Goal: Task Accomplishment & Management: Use online tool/utility

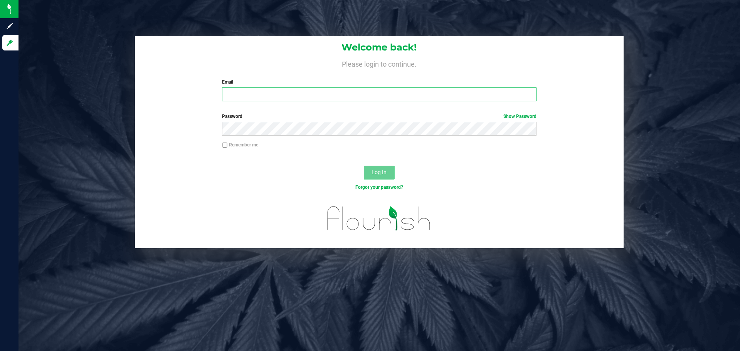
type input "[EMAIL_ADDRESS][DOMAIN_NAME]"
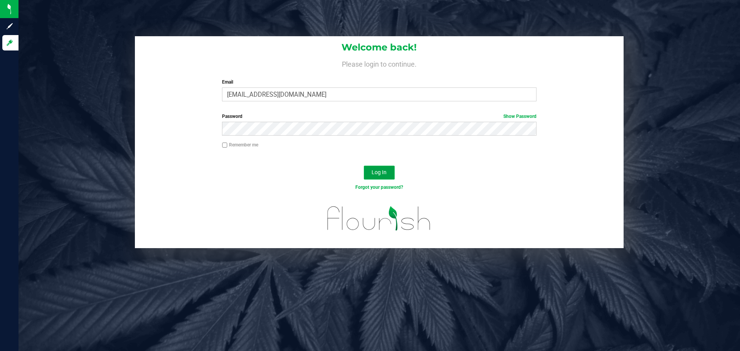
click at [380, 175] on span "Log In" at bounding box center [378, 172] width 15 height 6
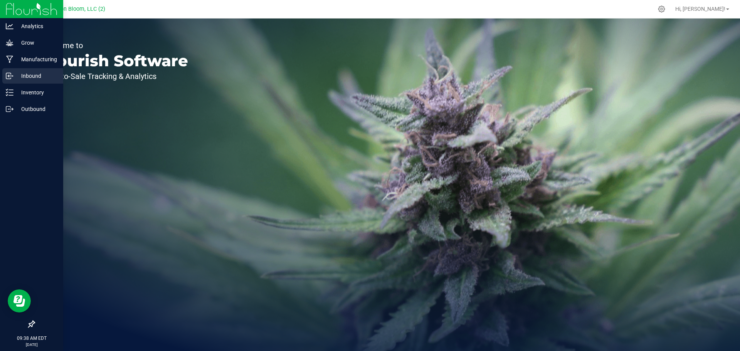
click at [39, 75] on p "Inbound" at bounding box center [36, 75] width 46 height 9
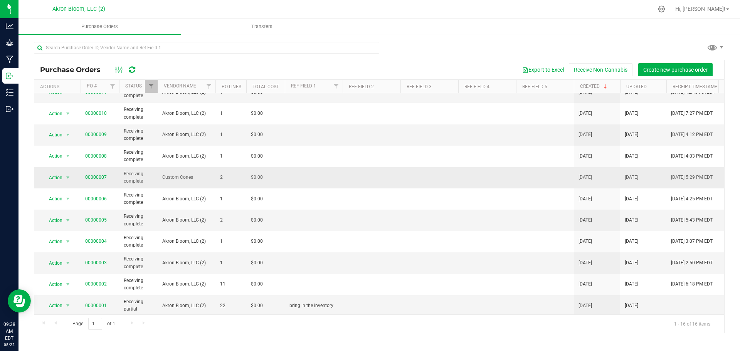
scroll to position [126, 0]
click at [170, 301] on span "Akron Bloom, LLC (2)" at bounding box center [186, 303] width 49 height 7
click at [97, 301] on link "00000001" at bounding box center [96, 303] width 22 height 5
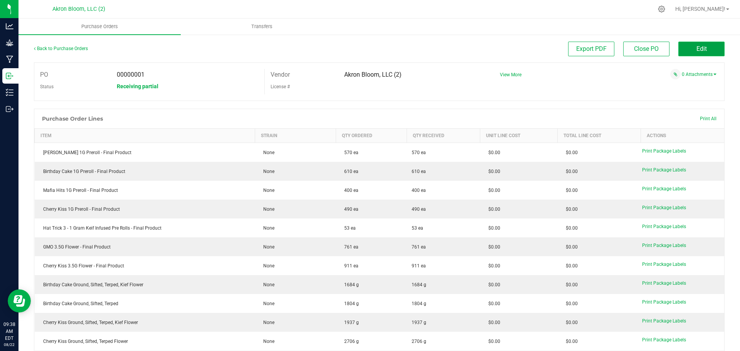
click at [702, 49] on button "Edit" at bounding box center [701, 49] width 46 height 15
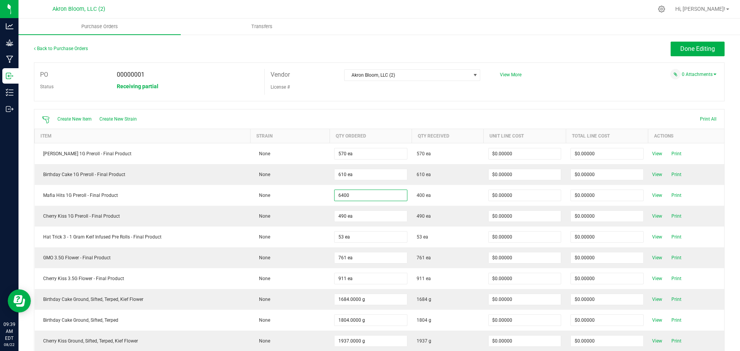
type input "6400 ea"
click at [598, 105] on div at bounding box center [379, 105] width 690 height 8
click at [685, 52] on span "Done Editing" at bounding box center [697, 48] width 35 height 7
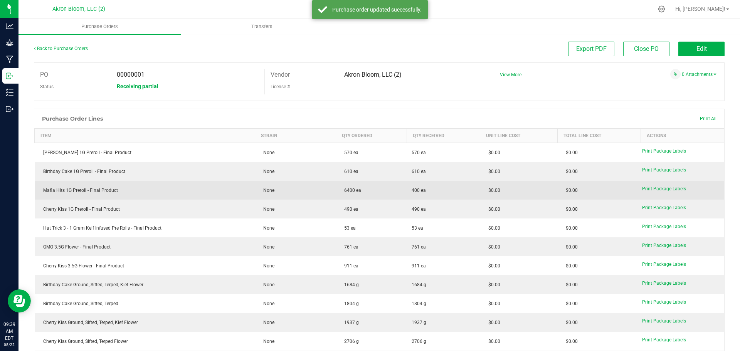
click at [90, 194] on td "Mafia Hits 1G Preroll - Final Product" at bounding box center [145, 190] width 220 height 19
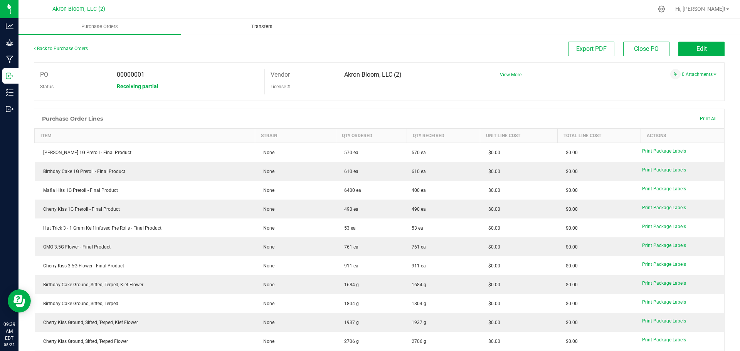
click at [269, 27] on span "Transfers" at bounding box center [262, 26] width 42 height 7
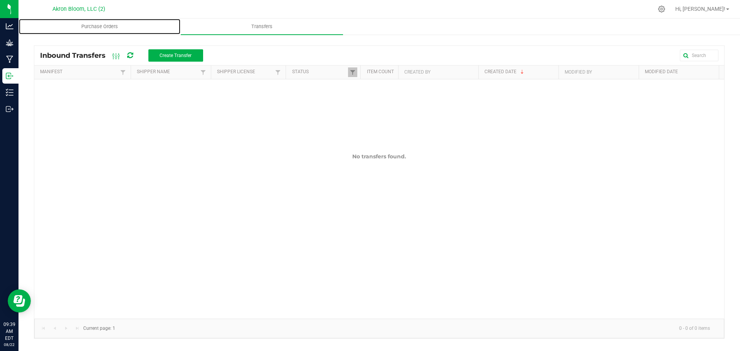
click at [103, 30] on uib-tab-heading "Purchase Orders" at bounding box center [99, 26] width 161 height 15
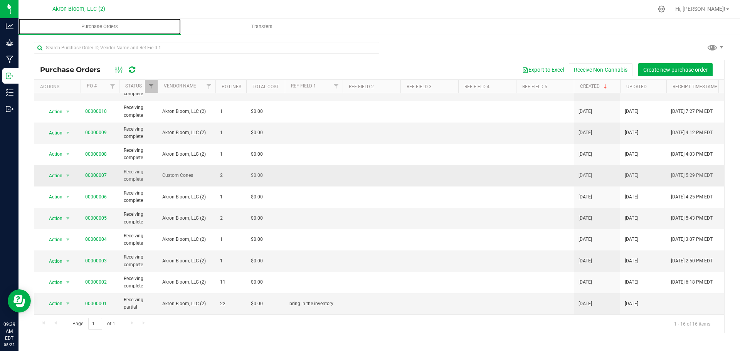
scroll to position [126, 0]
click at [67, 301] on span "select" at bounding box center [68, 304] width 6 height 6
click at [104, 301] on link "00000001" at bounding box center [96, 303] width 22 height 5
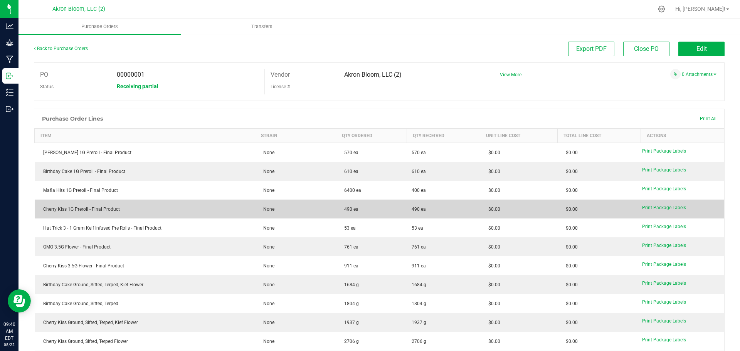
click at [165, 213] on td "Cherry Kiss 1G Preroll - Final Product" at bounding box center [145, 209] width 220 height 19
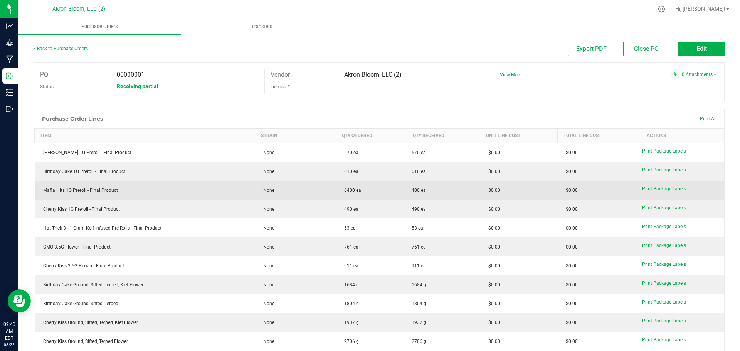
click at [86, 193] on div "Mafia Hits 1G Preroll - Final Product" at bounding box center [144, 190] width 211 height 7
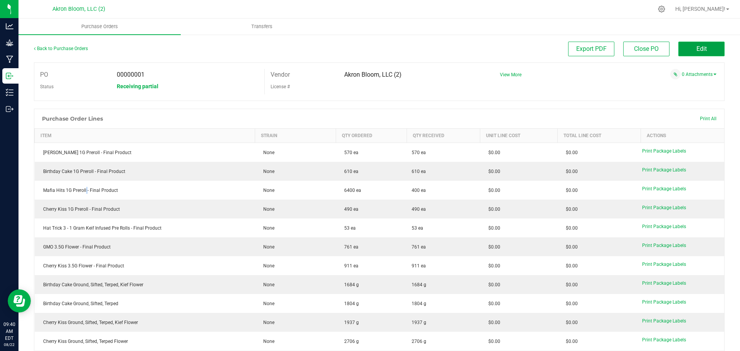
click at [689, 52] on button "Edit" at bounding box center [701, 49] width 46 height 15
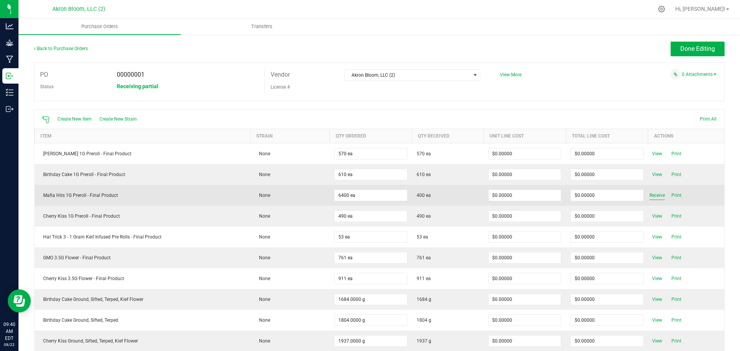
click at [649, 197] on span "Receive" at bounding box center [656, 195] width 15 height 9
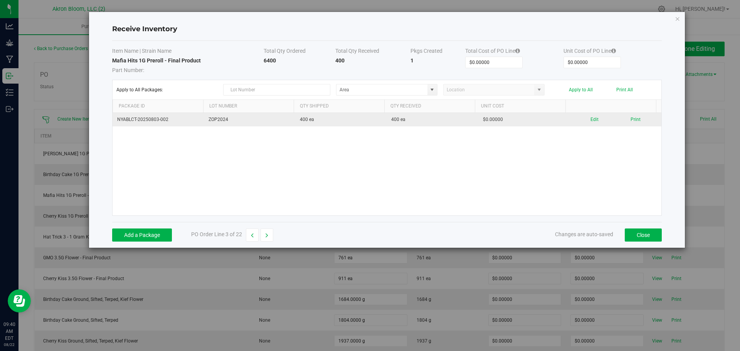
click at [144, 120] on td "NYABLCT-20250803-002" at bounding box center [158, 119] width 91 height 13
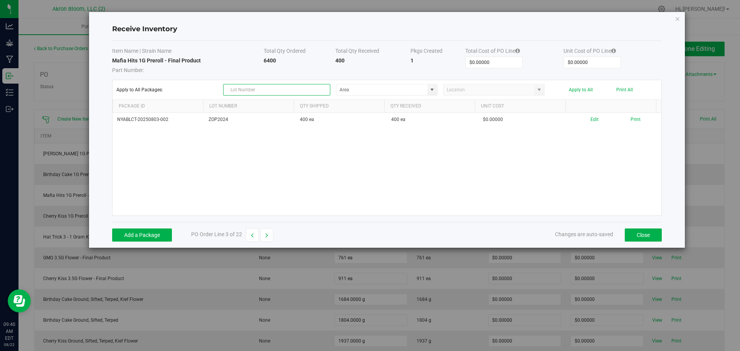
click at [258, 86] on input "text" at bounding box center [276, 90] width 107 height 12
click at [265, 90] on input "text" at bounding box center [276, 90] width 107 height 12
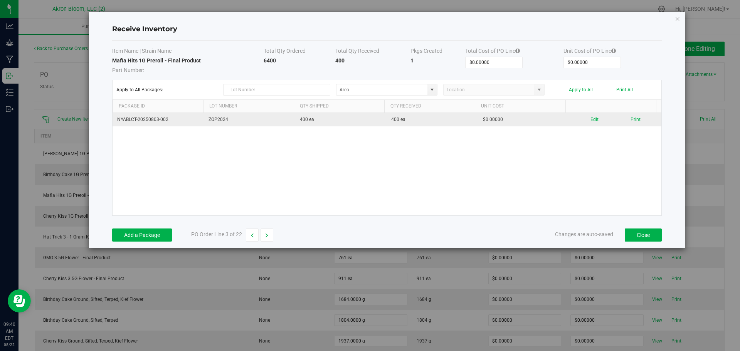
click at [220, 115] on td "ZOP2024" at bounding box center [249, 119] width 91 height 13
click at [218, 117] on td "ZOP2024" at bounding box center [249, 119] width 91 height 13
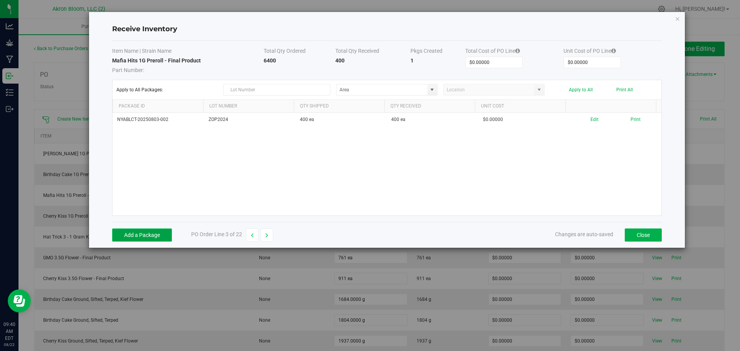
click at [146, 235] on button "Add a Package" at bounding box center [142, 234] width 60 height 13
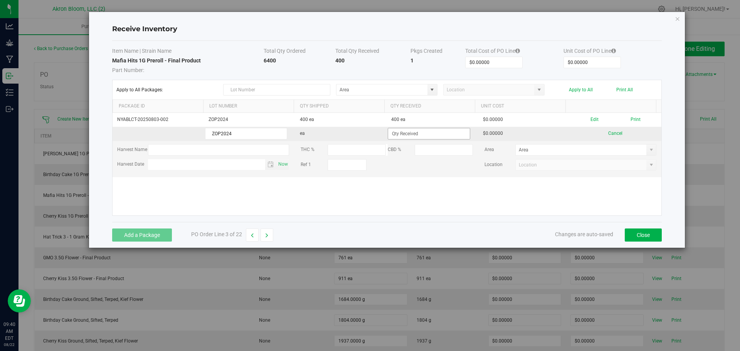
type input "ZOP2024"
click at [420, 131] on input at bounding box center [428, 133] width 81 height 11
type input "6000 ea"
click at [481, 196] on kendo-grid-list "NYABLCT-20250803-002 ZOP2024 400 ea 400 ea $0.00000 Edit Print ZOP2024 ea 6000 …" at bounding box center [387, 164] width 549 height 102
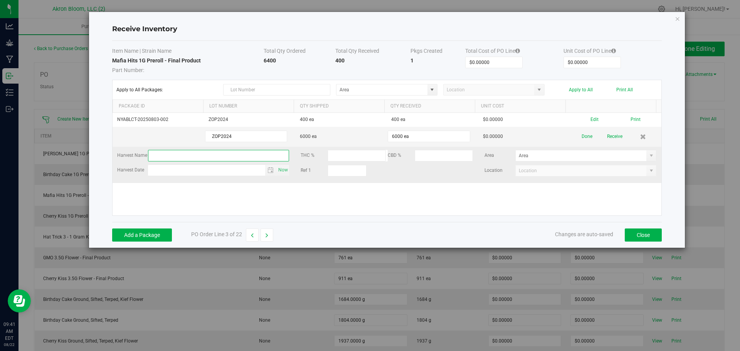
click at [197, 155] on input "text" at bounding box center [218, 156] width 141 height 12
click at [252, 171] on input "month day, year" at bounding box center [207, 170] width 118 height 10
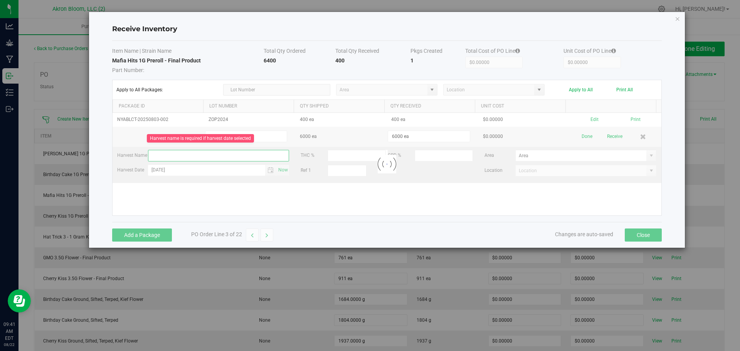
click at [222, 152] on kendo-grid-list "NYABLCT-20250803-002 ZOP2024 400 ea 400 ea $0.00000 Edit Print ZOP2024 6000 ea …" at bounding box center [387, 164] width 549 height 102
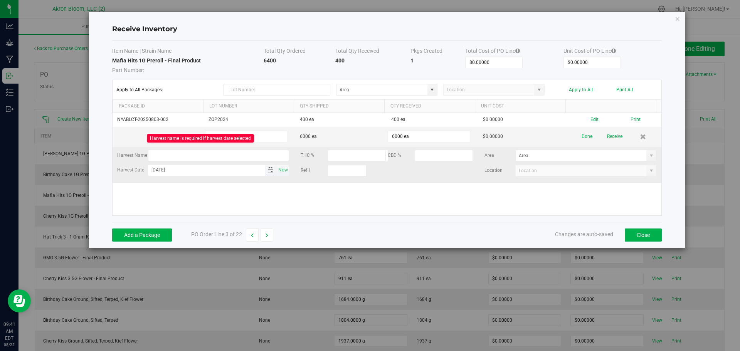
click at [176, 170] on input "[DATE]" at bounding box center [207, 170] width 118 height 10
drag, startPoint x: 176, startPoint y: 170, endPoint x: 136, endPoint y: 160, distance: 40.9
click at [136, 160] on div "Harvest Name Harvest name is required if harvest date selected THC % CBD % Area…" at bounding box center [386, 165] width 551 height 30
type input "month day, 2024"
drag, startPoint x: 186, startPoint y: 164, endPoint x: 170, endPoint y: 166, distance: 16.3
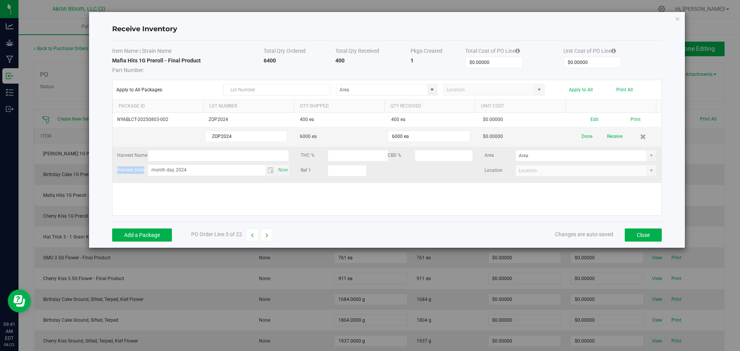
click at [170, 166] on div "Harvest Name THC % CBD % Area Harvest Date month day, 2024 Now Ref 1 Location" at bounding box center [386, 165] width 551 height 30
click at [165, 133] on td at bounding box center [158, 137] width 91 height 20
click at [609, 137] on button "Receive" at bounding box center [614, 136] width 15 height 13
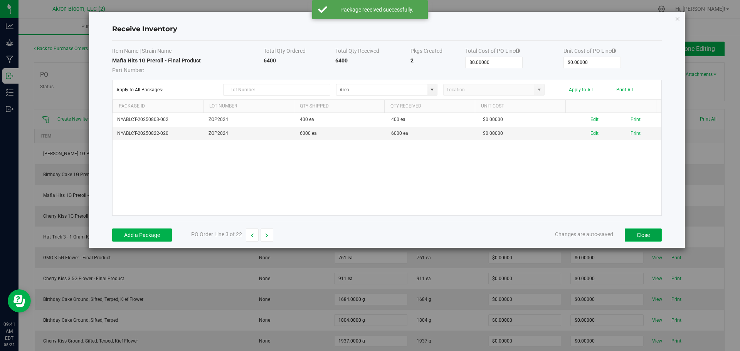
click at [646, 235] on button "Close" at bounding box center [643, 234] width 37 height 13
